Goal: Information Seeking & Learning: Learn about a topic

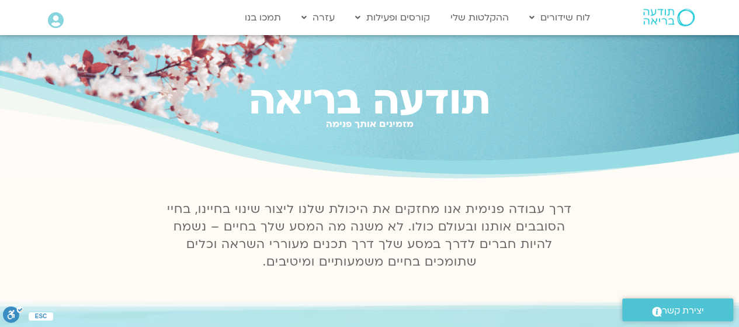
click at [57, 29] on div at bounding box center [56, 21] width 16 height 18
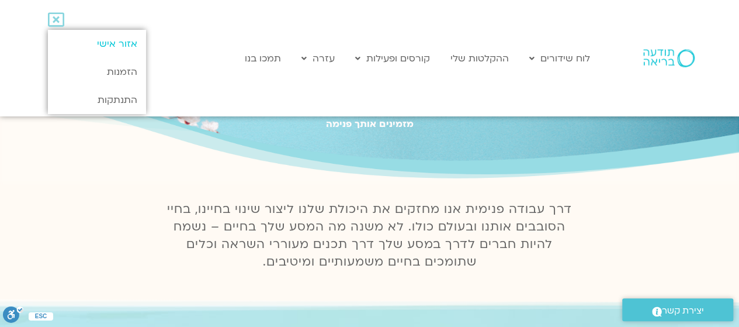
click at [84, 39] on link "אזור אישי" at bounding box center [97, 44] width 98 height 28
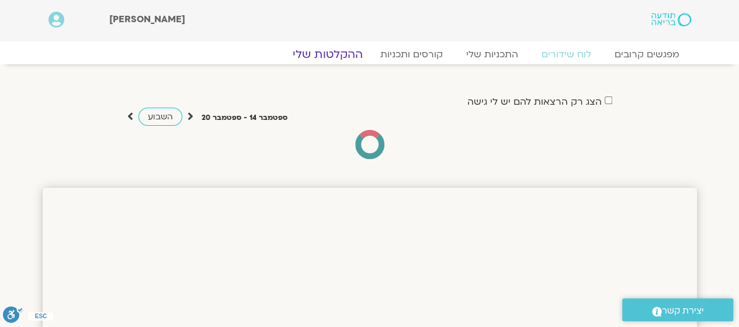
click at [345, 54] on link "ההקלטות שלי" at bounding box center [328, 54] width 98 height 14
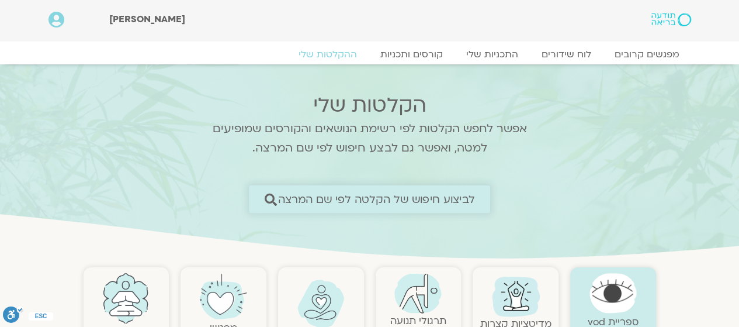
click at [384, 199] on span "לביצוע חיפוש של הקלטה לפי שם המרצה" at bounding box center [376, 199] width 197 height 12
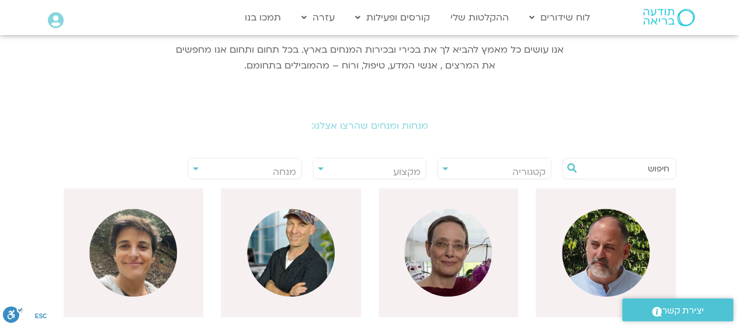
click at [641, 167] on input "text" at bounding box center [625, 168] width 89 height 20
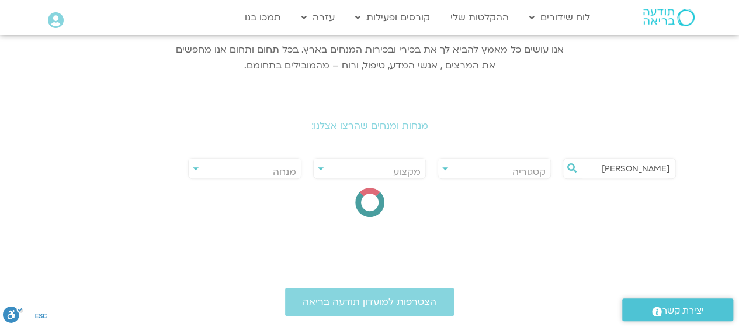
type input "אורנה"
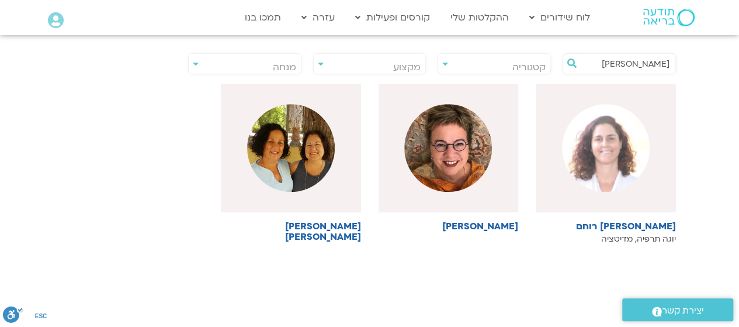
scroll to position [296, 0]
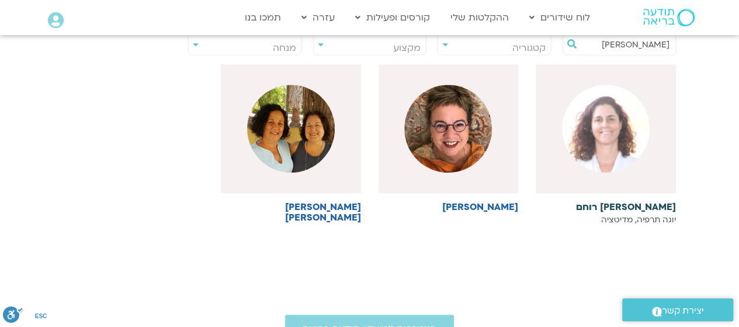
click at [622, 157] on img at bounding box center [606, 129] width 88 height 88
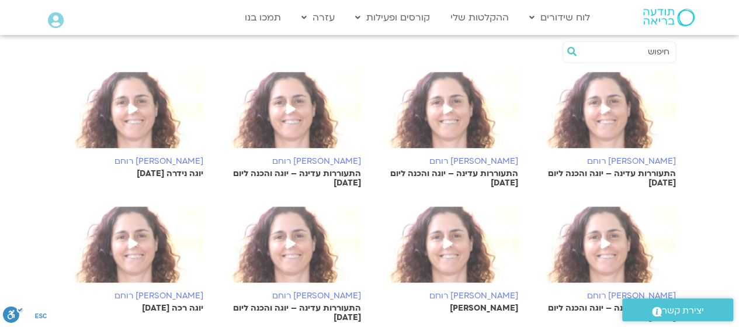
scroll to position [311, 0]
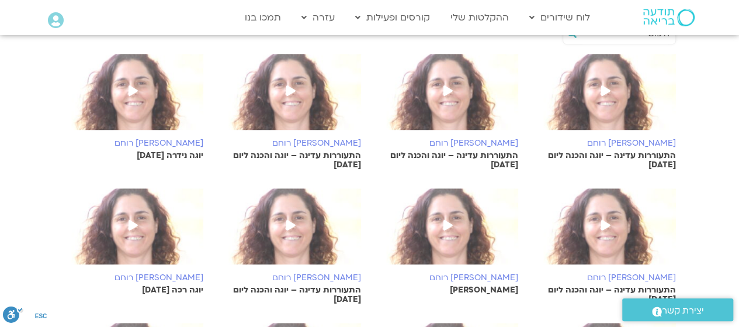
drag, startPoint x: 576, startPoint y: 212, endPoint x: 708, endPoint y: 205, distance: 132.3
click at [708, 205] on section "אורנה סמלסון רוחם התעוררות עדינה – יוגה והכנה ליום 31.7.25 אורנה סמלסון רוחם הת…" at bounding box center [369, 312] width 739 height 594
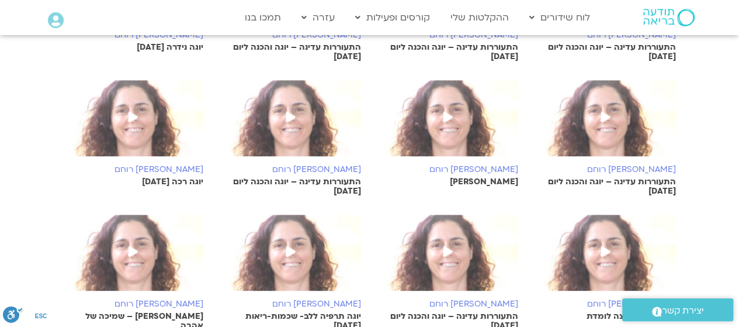
scroll to position [420, 0]
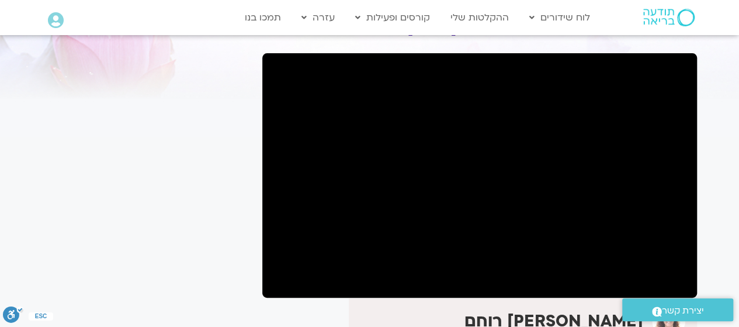
scroll to position [69, 0]
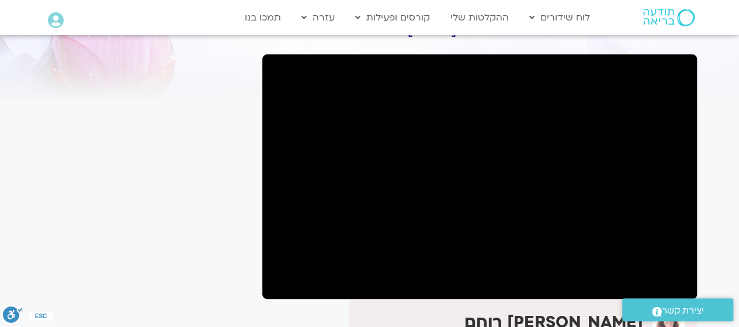
scroll to position [71, 0]
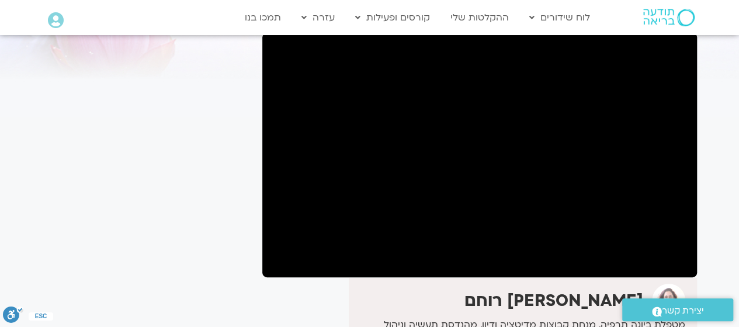
scroll to position [89, 0]
